Goal: Task Accomplishment & Management: Complete application form

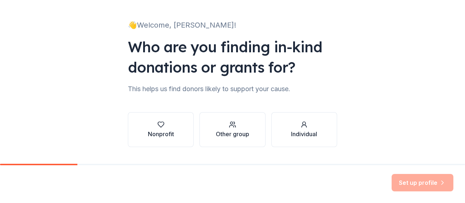
scroll to position [38, 0]
click at [160, 125] on icon "button" at bounding box center [160, 124] width 7 height 7
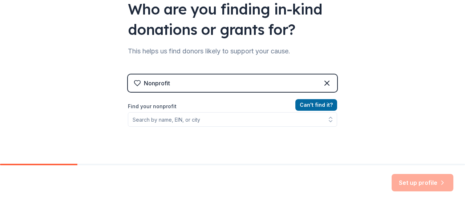
scroll to position [77, 0]
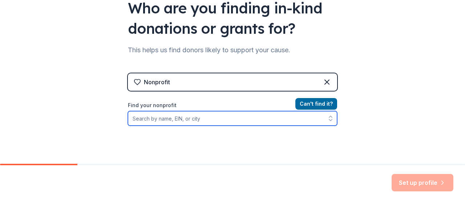
click at [234, 119] on input "Find your nonprofit" at bounding box center [232, 118] width 209 height 15
type input "t"
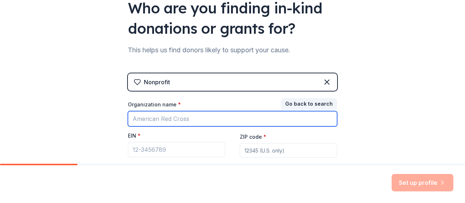
click at [192, 121] on input "Organization name *" at bounding box center [232, 118] width 209 height 15
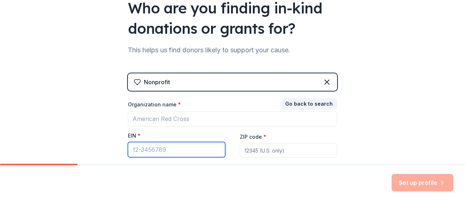
click at [181, 153] on input "EIN *" at bounding box center [176, 149] width 97 height 15
type input "[US_EMPLOYER_IDENTIFICATION_NUMBER]"
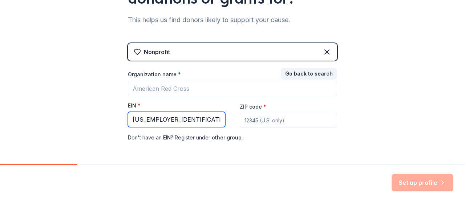
scroll to position [122, 0]
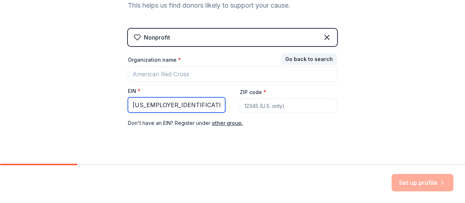
click at [173, 105] on input "[US_EMPLOYER_IDENTIFICATION_NUMBER]" at bounding box center [176, 104] width 97 height 15
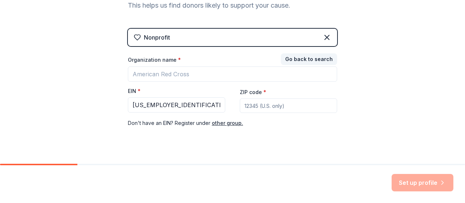
click at [257, 106] on input "ZIP code *" at bounding box center [288, 105] width 97 height 15
type input "42167"
click at [348, 101] on div "👋 Welcome, [PERSON_NAME]! Who are you finding in-kind donations or grants for? …" at bounding box center [232, 27] width 465 height 299
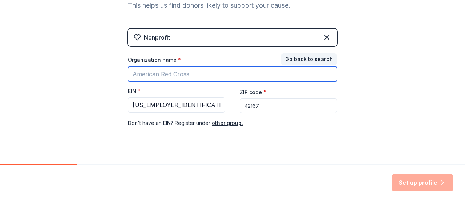
click at [184, 74] on input "Organization name *" at bounding box center [232, 73] width 209 height 15
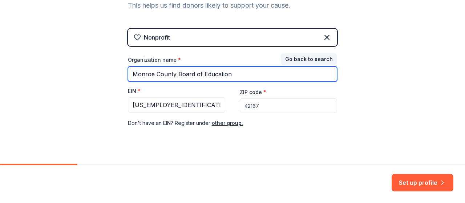
type input "Monroe County Board of Education"
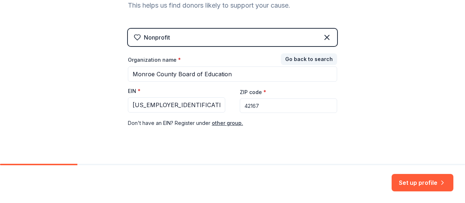
click at [390, 134] on div "👋 Welcome, [PERSON_NAME]! Who are you finding in-kind donations or grants for? …" at bounding box center [232, 27] width 465 height 299
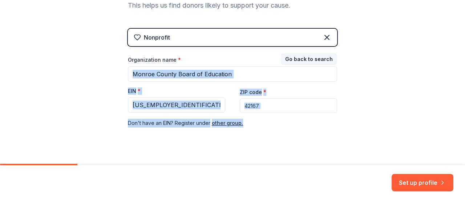
drag, startPoint x: 458, startPoint y: 124, endPoint x: 460, endPoint y: 66, distance: 57.4
click at [460, 66] on div "👋 Welcome, [PERSON_NAME]! Who are you finding in-kind donations or grants for? …" at bounding box center [232, 82] width 465 height 164
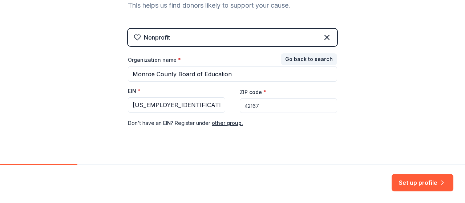
click at [396, 81] on div "👋 Welcome, [PERSON_NAME]! Who are you finding in-kind donations or grants for? …" at bounding box center [232, 27] width 465 height 299
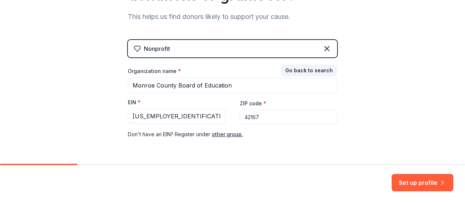
scroll to position [134, 0]
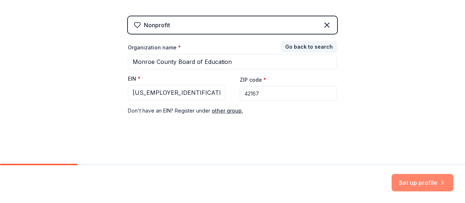
click at [432, 183] on button "Set up profile" at bounding box center [422, 182] width 62 height 17
